Goal: Information Seeking & Learning: Check status

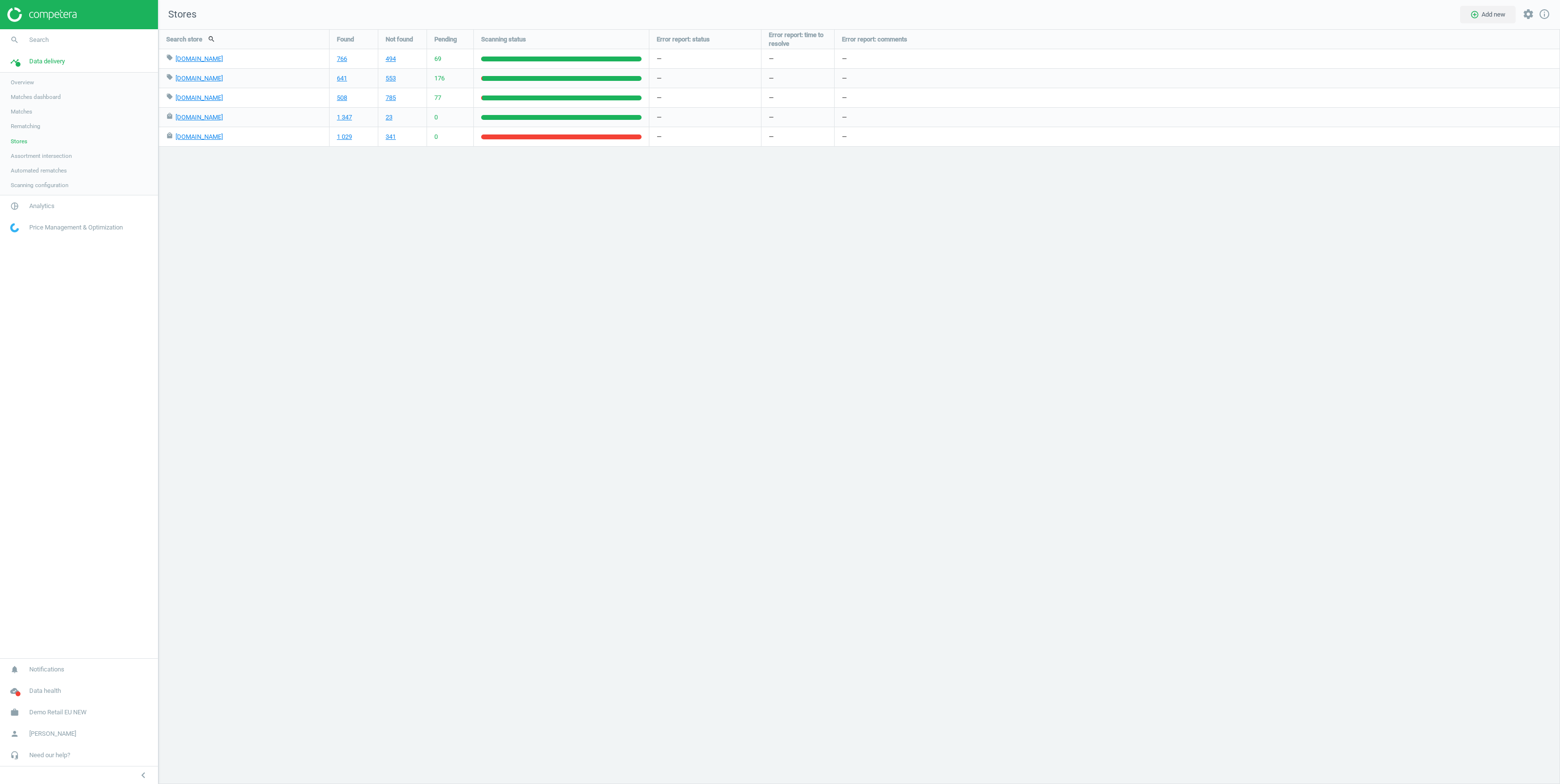
scroll to position [765, 1412]
click at [344, 136] on link "1 029" at bounding box center [344, 137] width 15 height 8
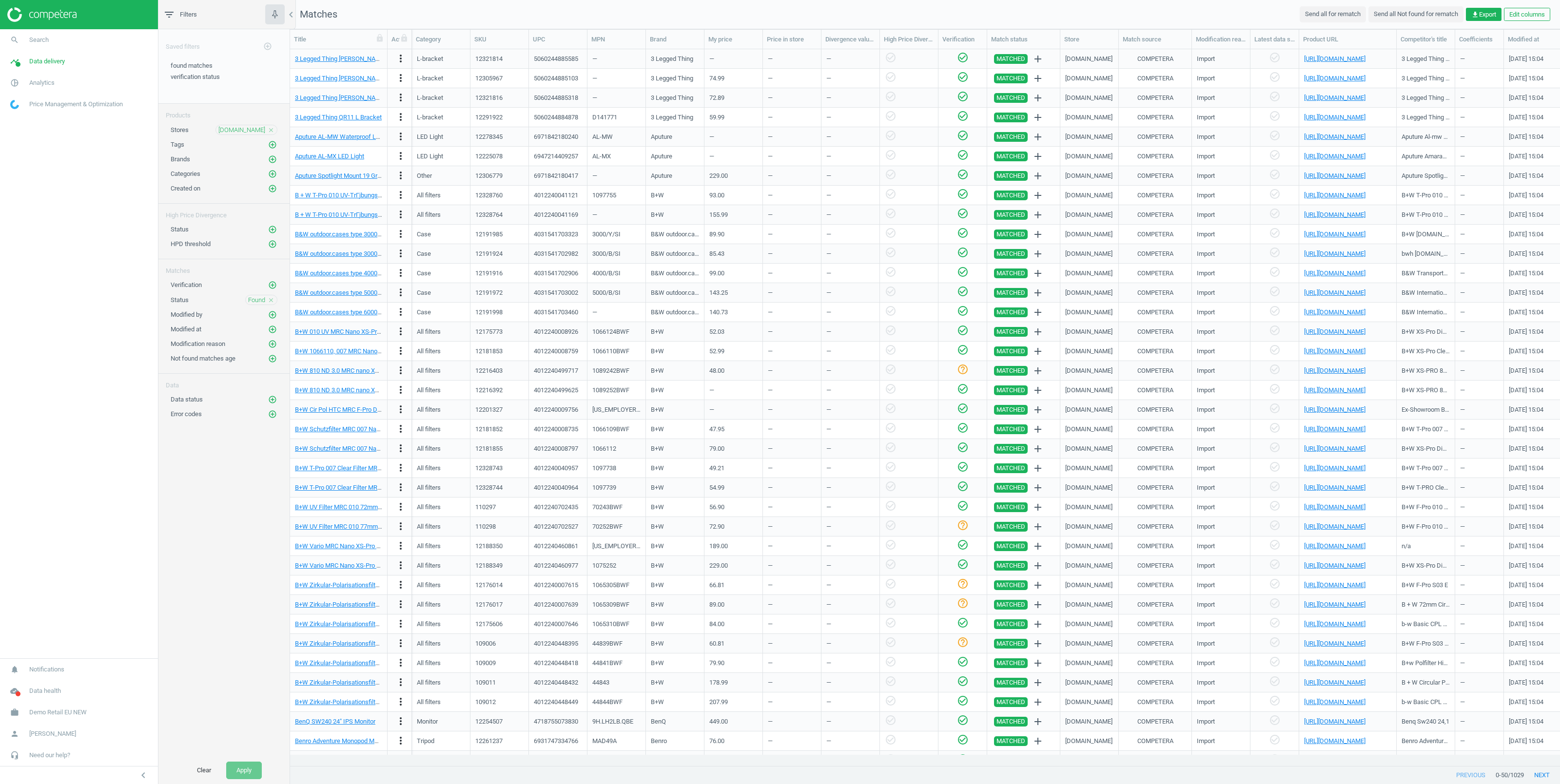
scroll to position [11, 11]
click at [1326, 353] on link "https://www.google.de/search?ibp=oshop&q=q/q&prds=catalogid%3A18011147672032666…" at bounding box center [1334, 351] width 61 height 7
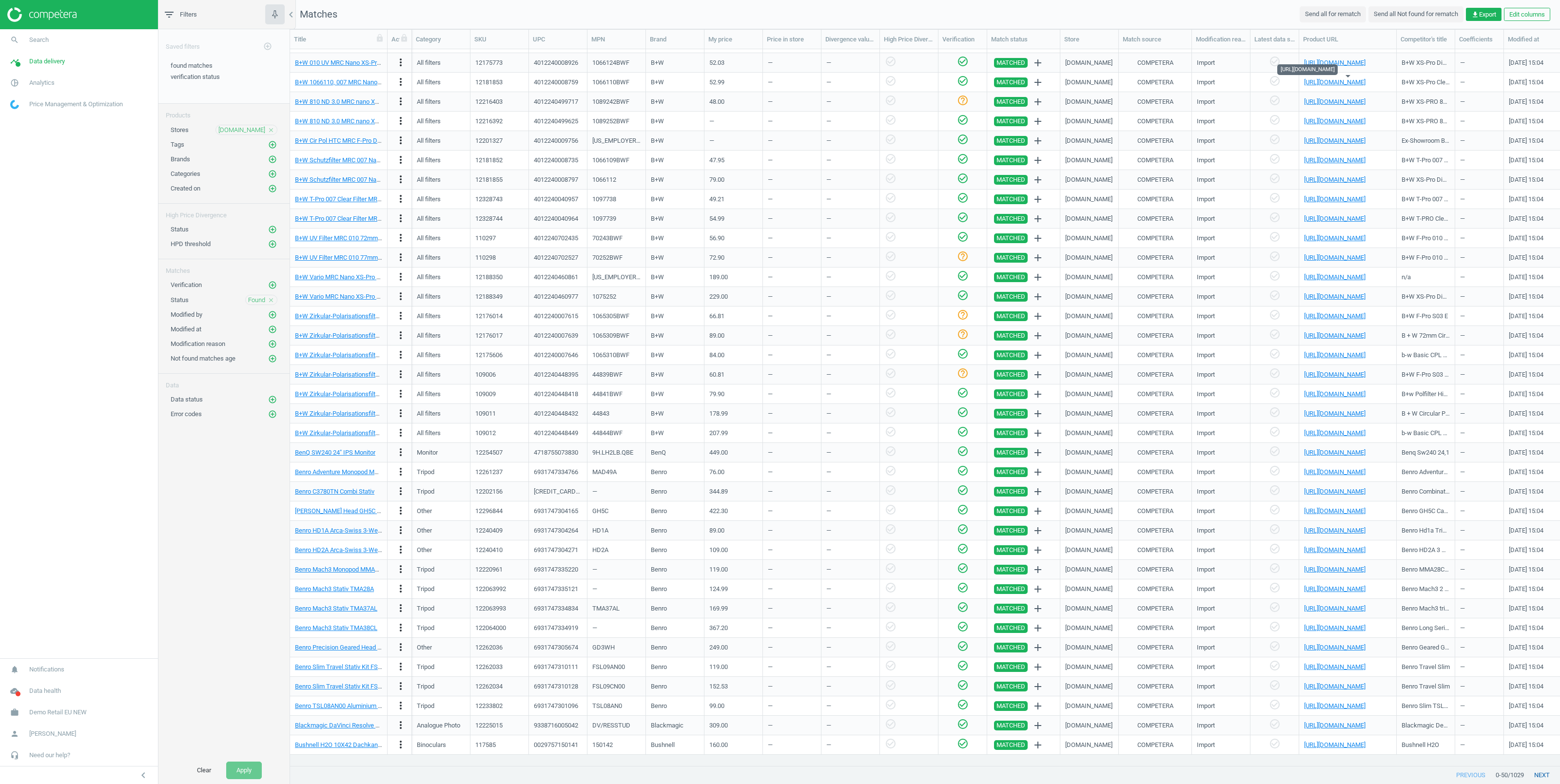
click at [1543, 772] on button "next" at bounding box center [1542, 775] width 36 height 18
click at [1330, 665] on link "https://www.google.de/search?ibp=oshop&q=q/q&prds=catalogid%3A70152302892623171…" at bounding box center [1334, 667] width 61 height 7
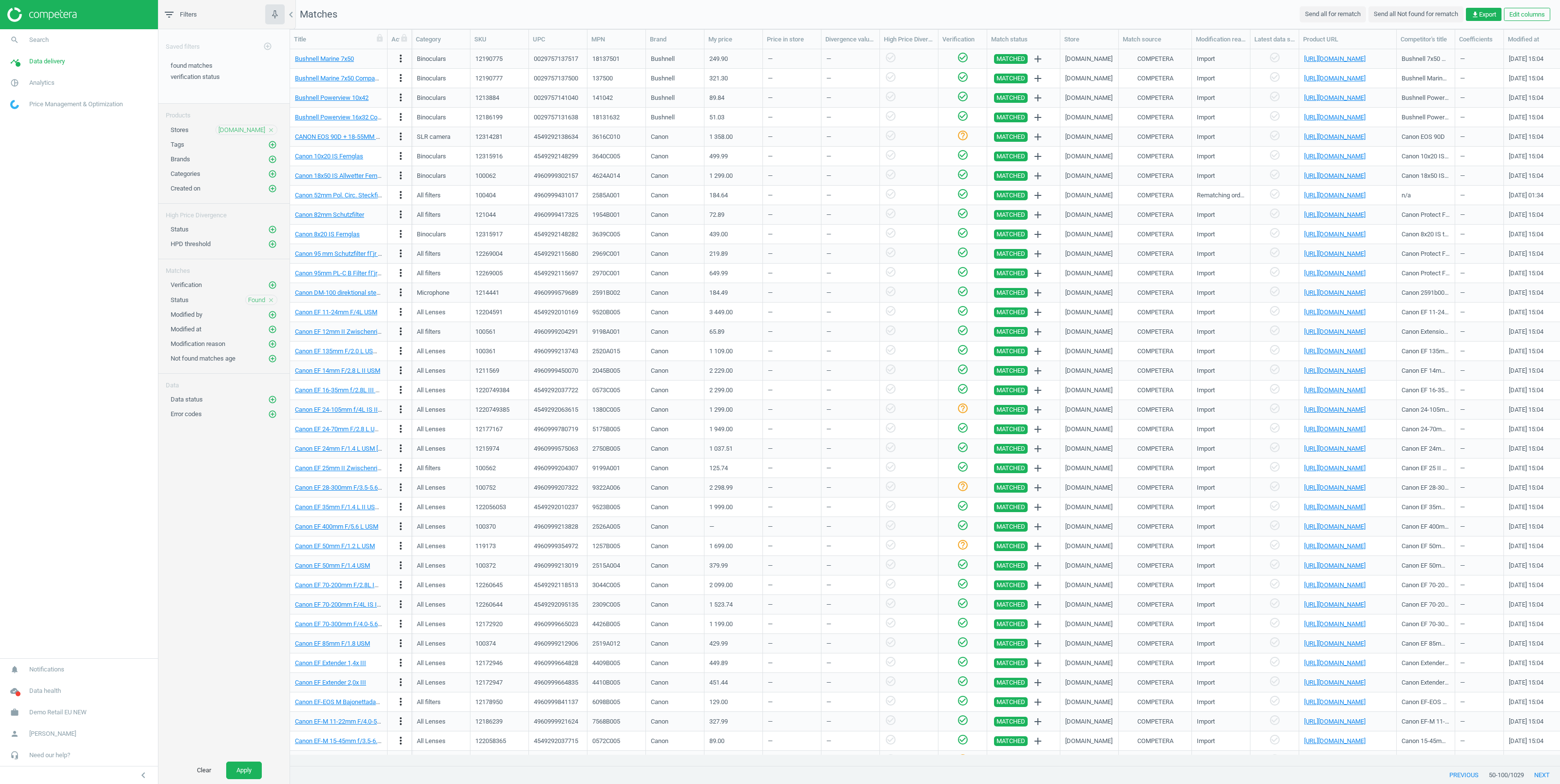
scroll to position [695, 1259]
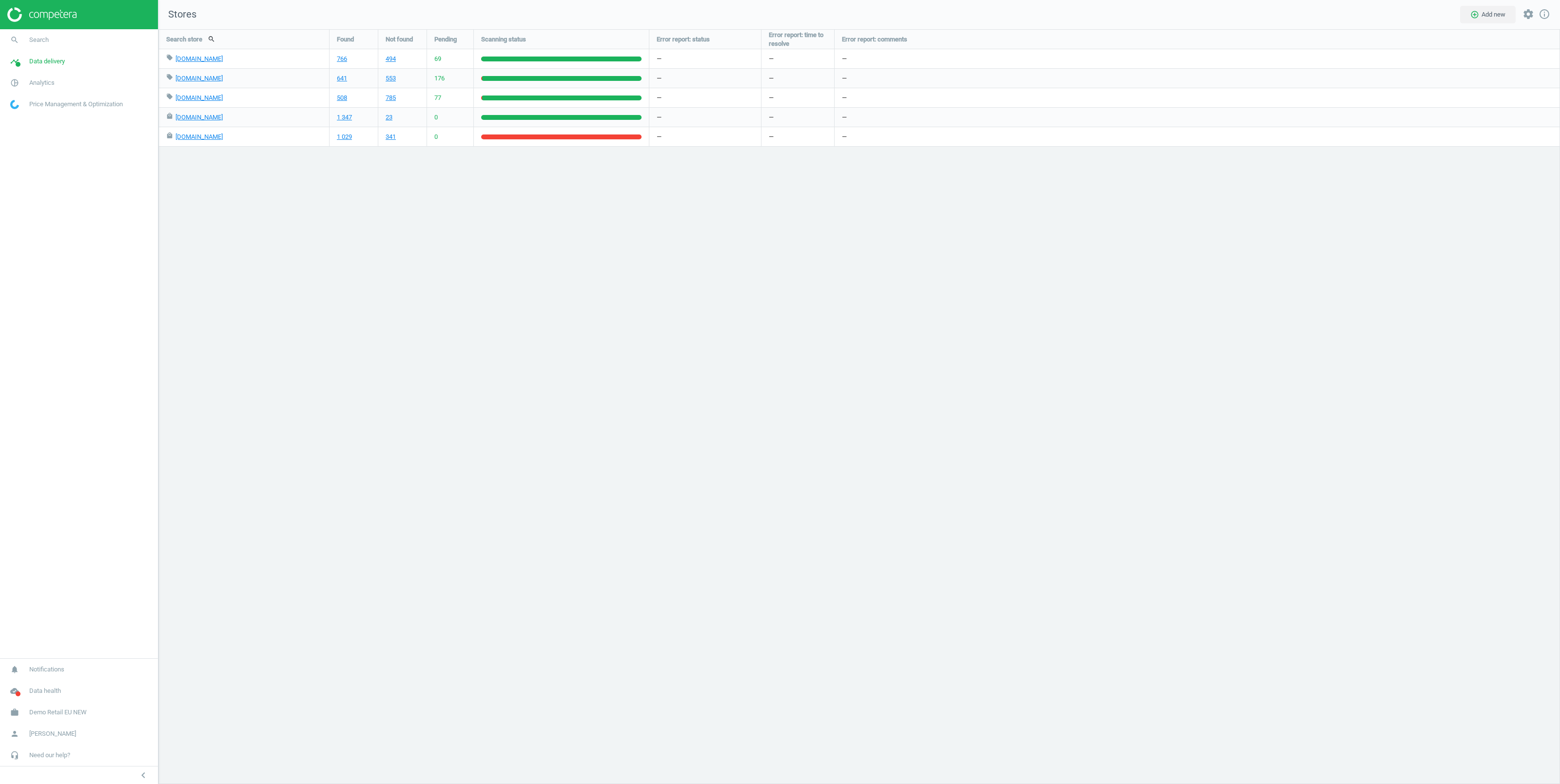
scroll to position [765, 1412]
